Goal: Transaction & Acquisition: Purchase product/service

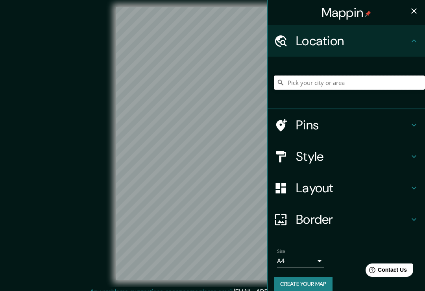
click at [348, 82] on input "Pick your city or area" at bounding box center [349, 83] width 151 height 14
click at [304, 84] on input "Pick your city or area" at bounding box center [349, 83] width 151 height 14
paste input "Circuito, C. [STREET_ADDRESS]"
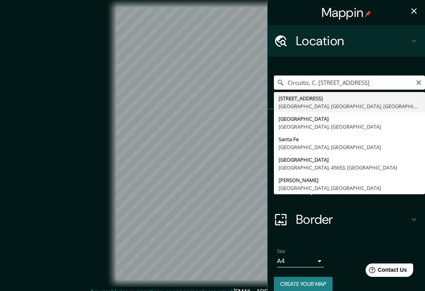
type input "[STREET_ADDRESS]"
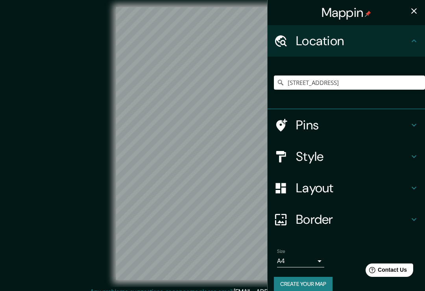
click at [399, 121] on h4 "Pins" at bounding box center [352, 125] width 113 height 16
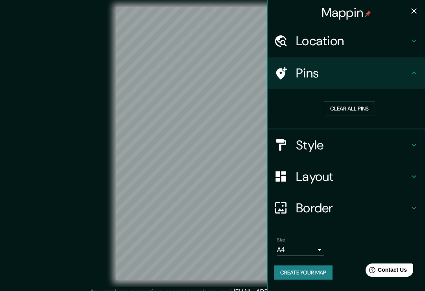
click at [403, 78] on h4 "Pins" at bounding box center [352, 73] width 113 height 16
click at [401, 143] on h4 "Style" at bounding box center [352, 145] width 113 height 16
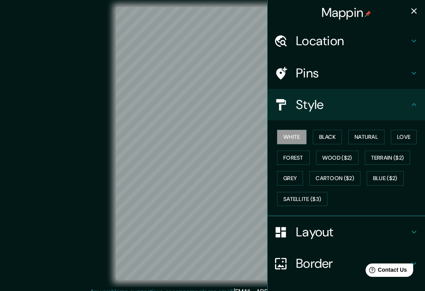
click at [390, 179] on button "Blue ($2)" at bounding box center [385, 178] width 37 height 15
click at [388, 224] on h4 "Layout" at bounding box center [352, 232] width 113 height 16
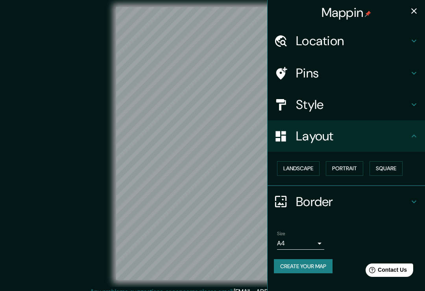
click at [347, 174] on button "Portrait" at bounding box center [344, 168] width 37 height 15
click at [355, 167] on button "Portrait" at bounding box center [344, 168] width 37 height 15
click at [394, 164] on button "Square" at bounding box center [386, 168] width 33 height 15
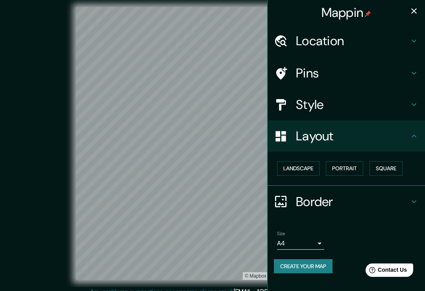
click at [391, 161] on button "Square" at bounding box center [386, 168] width 33 height 15
click at [304, 168] on button "Landscape" at bounding box center [298, 168] width 43 height 15
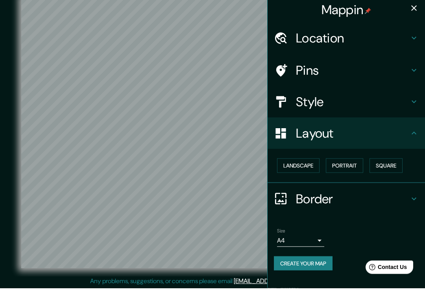
scroll to position [7, 0]
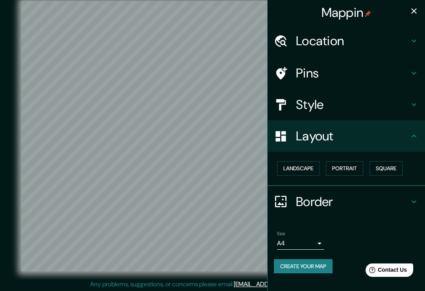
click at [382, 102] on h4 "Style" at bounding box center [352, 105] width 113 height 16
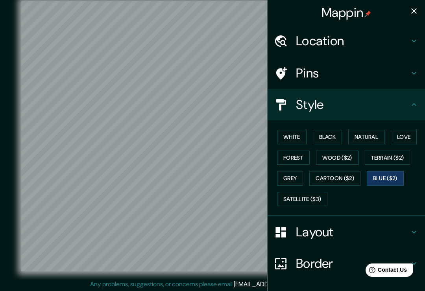
click at [313, 195] on button "Satellite ($3)" at bounding box center [302, 199] width 50 height 15
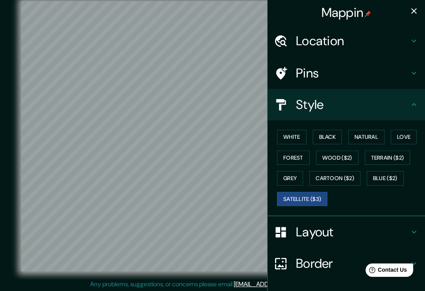
click at [382, 177] on button "Blue ($2)" at bounding box center [385, 178] width 37 height 15
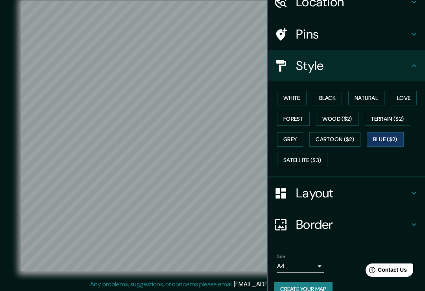
scroll to position [39, 0]
click at [209, 149] on div at bounding box center [212, 145] width 6 height 6
click at [79, 246] on div at bounding box center [78, 243] width 6 height 6
click at [149, 125] on div at bounding box center [148, 121] width 6 height 6
click at [148, 126] on div at bounding box center [148, 122] width 6 height 6
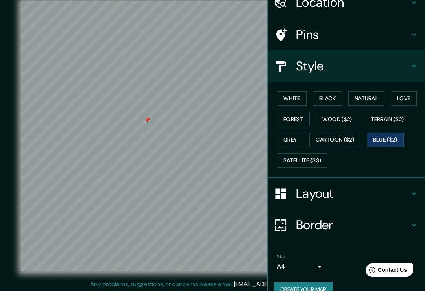
scroll to position [31, 0]
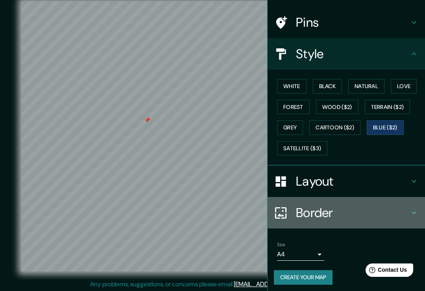
click at [406, 205] on h4 "Border" at bounding box center [352, 213] width 113 height 16
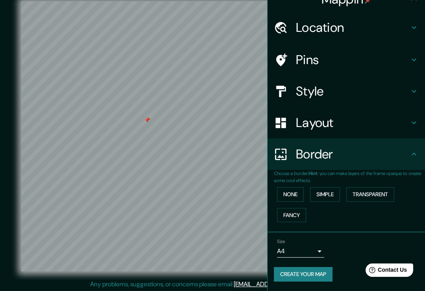
scroll to position [11, 0]
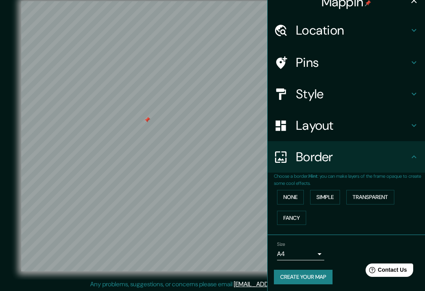
click at [404, 97] on h4 "Style" at bounding box center [352, 94] width 113 height 16
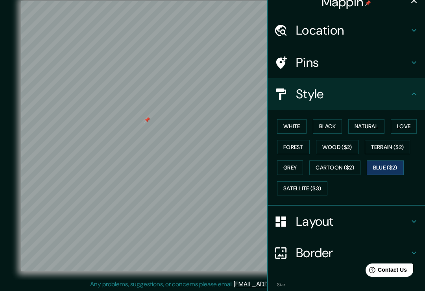
click at [316, 183] on button "Satellite ($3)" at bounding box center [302, 188] width 50 height 15
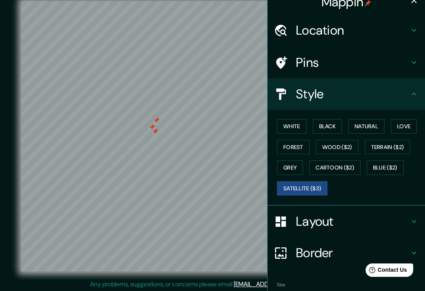
click at [152, 130] on div at bounding box center [152, 127] width 6 height 6
click at [156, 124] on div at bounding box center [156, 120] width 6 height 6
